Goal: Task Accomplishment & Management: Manage account settings

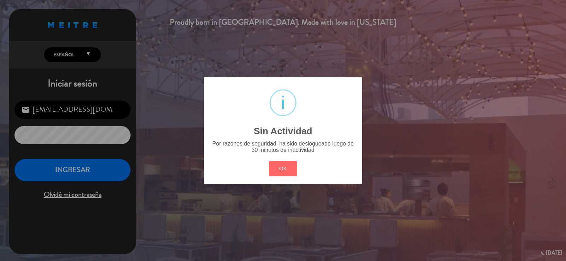
click at [287, 180] on div "? ! i Sin Actividad × Por razones de seguridad, ha sido deslogueado luego de 30…" at bounding box center [283, 130] width 158 height 107
click at [287, 165] on button "OK" at bounding box center [283, 168] width 29 height 15
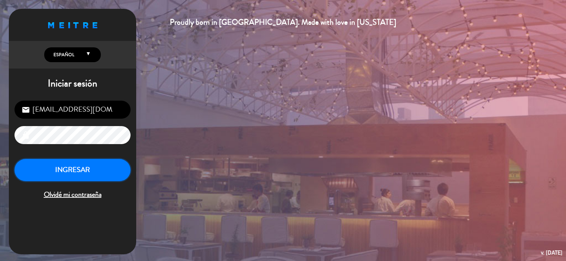
click at [75, 163] on button "INGRESAR" at bounding box center [72, 170] width 116 height 22
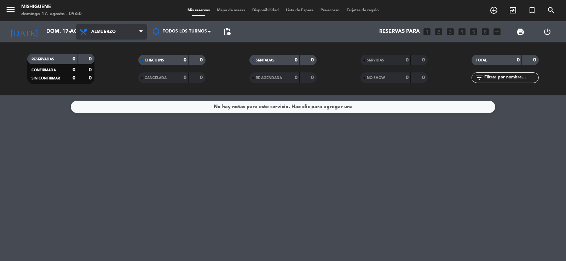
click at [134, 33] on span "Almuerzo" at bounding box center [111, 32] width 71 height 16
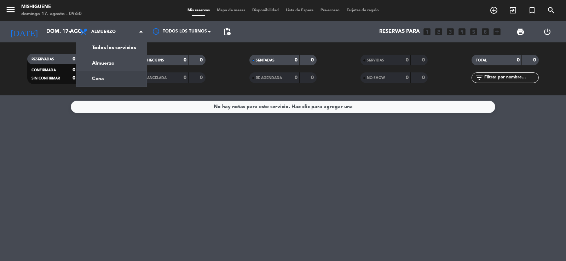
click at [128, 83] on div "menu Mishiguene domingo 17. agosto - 09:50 Mis reservas Mapa de mesas Disponibi…" at bounding box center [283, 47] width 566 height 95
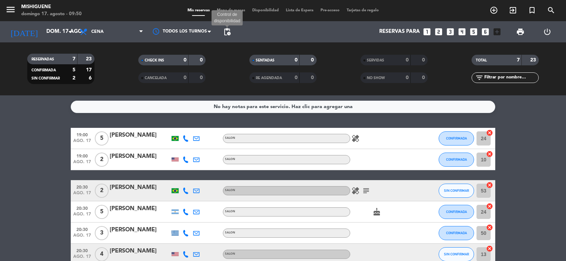
click at [227, 35] on span "pending_actions" at bounding box center [227, 32] width 8 height 8
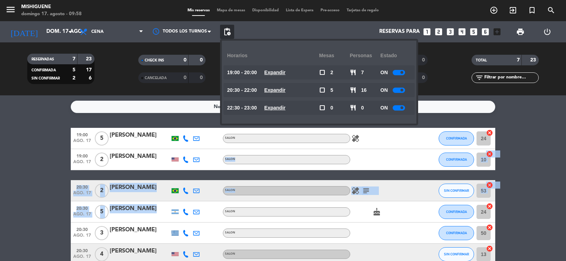
drag, startPoint x: 206, startPoint y: 170, endPoint x: 192, endPoint y: 226, distance: 57.5
click at [194, 223] on div "19:00 [DATE] 5 [PERSON_NAME] SALON healing CONFIRMADA 24 cancel 19:00 [DATE] 2 …" at bounding box center [283, 207] width 424 height 158
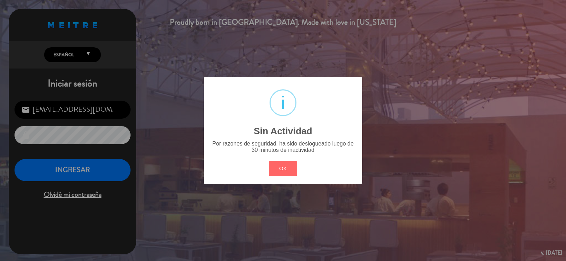
click at [283, 179] on div "? ! i Sin Actividad × Por razones de seguridad, ha sido deslogueado luego de 30…" at bounding box center [283, 130] width 158 height 107
click at [277, 160] on div "OK Cancel" at bounding box center [283, 168] width 32 height 18
click at [276, 169] on button "OK" at bounding box center [283, 168] width 29 height 15
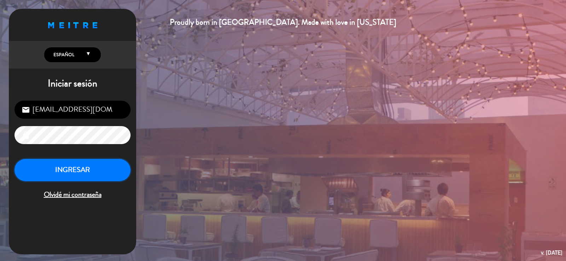
click at [92, 166] on button "INGRESAR" at bounding box center [72, 170] width 116 height 22
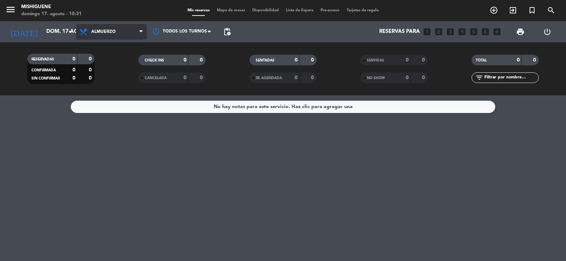
click at [116, 39] on span "Almuerzo" at bounding box center [111, 32] width 71 height 16
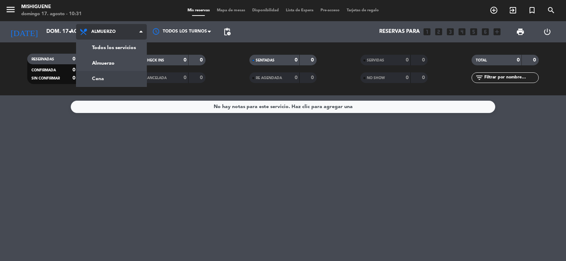
click at [117, 77] on div "menu Mishiguene domingo 17. agosto - 10:31 Mis reservas Mapa de mesas Disponibi…" at bounding box center [283, 47] width 566 height 95
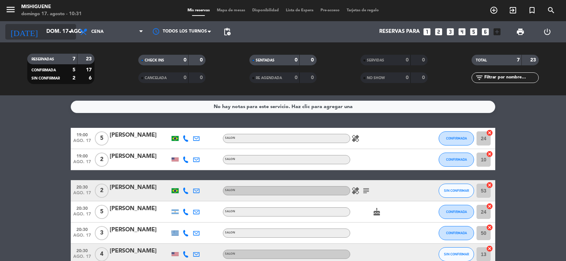
click at [61, 33] on input "dom. 17 ago." at bounding box center [77, 31] width 68 height 13
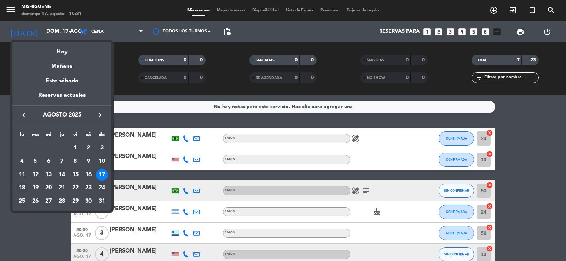
click at [21, 187] on div "18" at bounding box center [22, 188] width 12 height 12
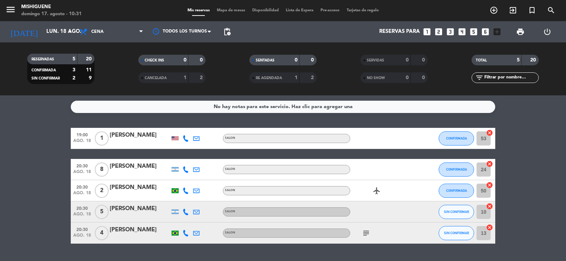
click at [378, 194] on icon "airplanemode_active" at bounding box center [376, 191] width 8 height 8
click at [367, 234] on icon "subject" at bounding box center [366, 233] width 8 height 8
click at [72, 29] on icon "arrow_drop_down" at bounding box center [70, 32] width 8 height 8
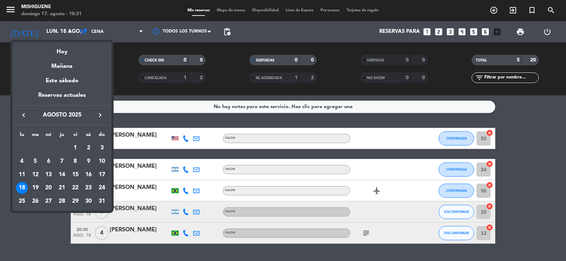
click at [51, 187] on div "20" at bounding box center [48, 188] width 12 height 12
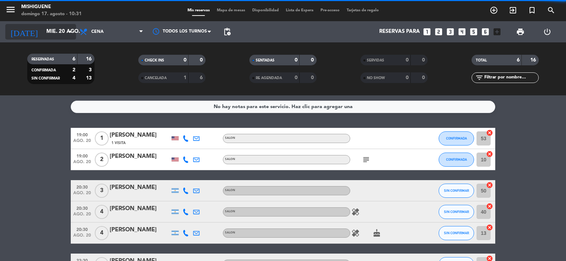
click at [57, 28] on input "mié. 20 ago." at bounding box center [77, 31] width 68 height 13
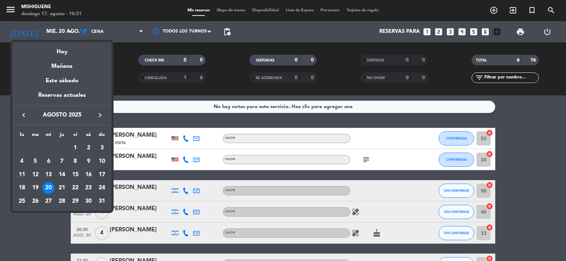
click at [60, 185] on div "21" at bounding box center [62, 188] width 12 height 12
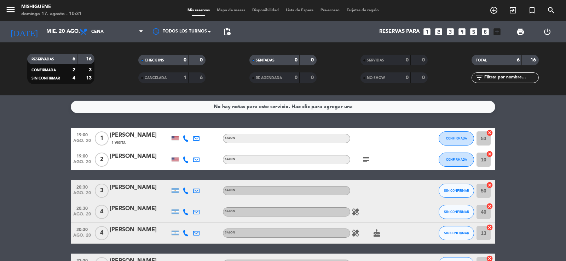
type input "jue. 21 ago."
